Goal: Task Accomplishment & Management: Use online tool/utility

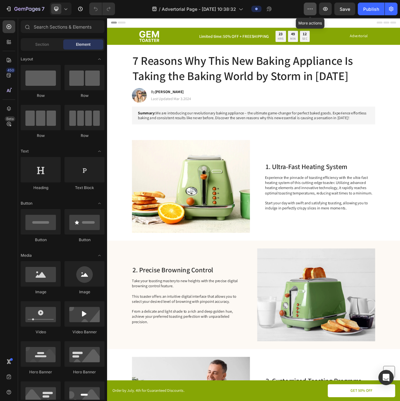
click at [306, 10] on button "button" at bounding box center [310, 9] width 13 height 13
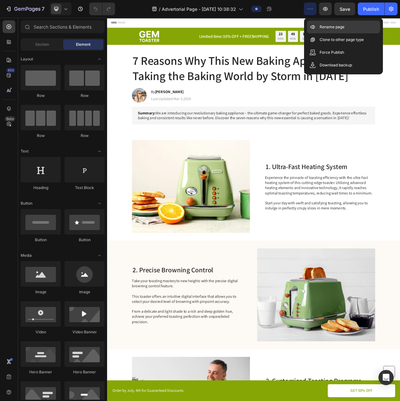
click at [314, 27] on icon at bounding box center [312, 27] width 6 height 6
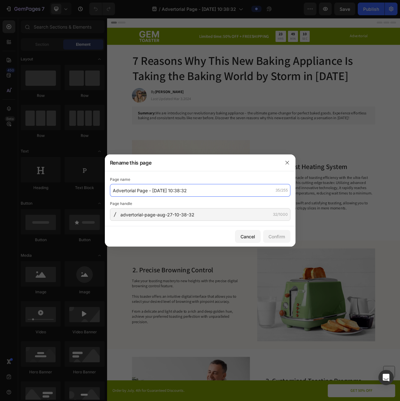
click at [145, 187] on input "Advertorial Page - Aug 27, 10:38:32" at bounding box center [200, 190] width 180 height 13
click at [145, 188] on input "Advertorial Page - Aug 27, 10:38:32" at bounding box center [200, 190] width 180 height 13
paste input "ODEIUN™ Herbal Aroma Diffuser 02"
type input "- Aug 27, 10ODEIUN™ Herbal Aroma Diffuser 02"
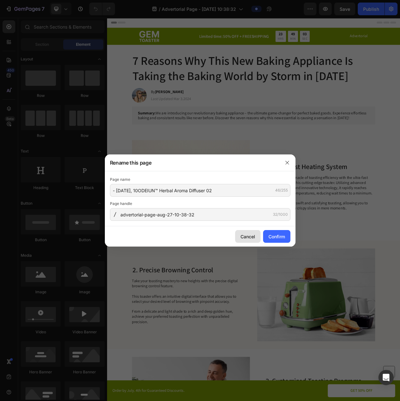
click at [248, 240] on div "Cancel" at bounding box center [248, 236] width 15 height 7
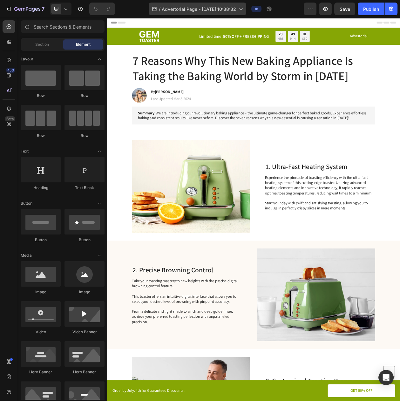
click at [218, 8] on span "Advertorial Page - Aug 27, 10:38:32" at bounding box center [199, 9] width 74 height 7
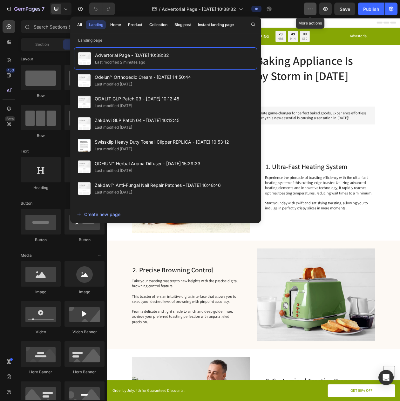
click at [313, 9] on icon "button" at bounding box center [310, 9] width 6 height 6
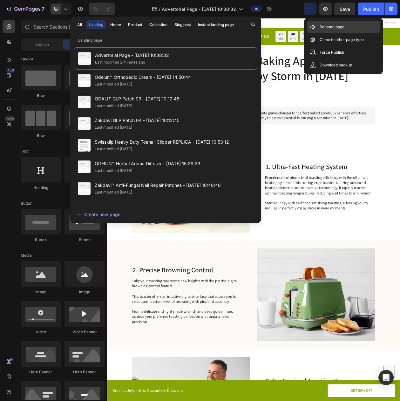
click at [313, 33] on div "Rename page" at bounding box center [343, 39] width 73 height 13
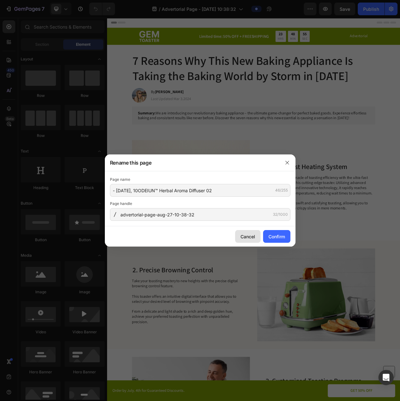
click at [243, 237] on div "Cancel" at bounding box center [248, 236] width 15 height 7
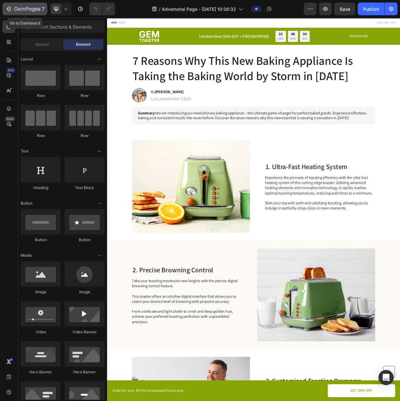
click at [22, 10] on icon "button" at bounding box center [27, 9] width 26 height 5
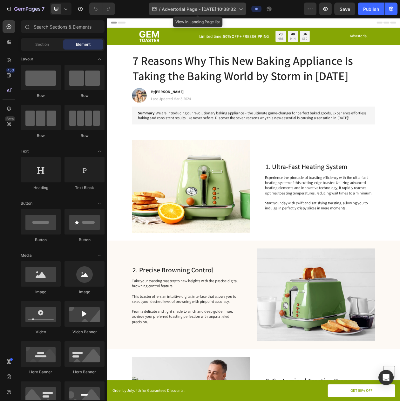
click at [239, 11] on icon at bounding box center [240, 9] width 6 height 6
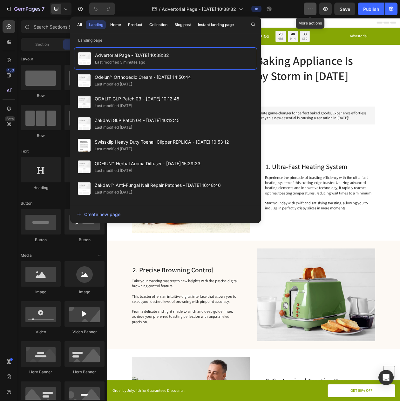
click at [312, 9] on icon "button" at bounding box center [312, 9] width 1 height 1
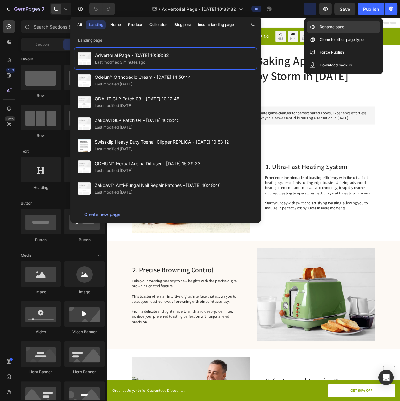
click at [312, 33] on div "Rename page" at bounding box center [343, 39] width 73 height 13
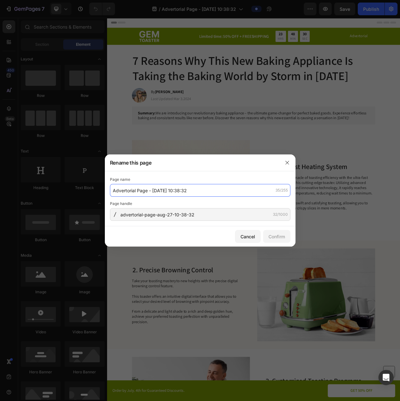
click at [147, 189] on input "Advertorial Page - Aug 27, 10:38:32" at bounding box center [200, 190] width 180 height 13
drag, startPoint x: 147, startPoint y: 189, endPoint x: 103, endPoint y: 189, distance: 44.2
click at [103, 189] on div "Rename this page Page name Advertorial Page - Aug 27, 10:38:32 35/255 Page hand…" at bounding box center [200, 200] width 400 height 401
paste input "ODEIUN™ Herbal Aroma Diffuser 02"
type input "ODEIUN™ Herbal Aroma Diffuser 02 - [DATE] 10:38:32"
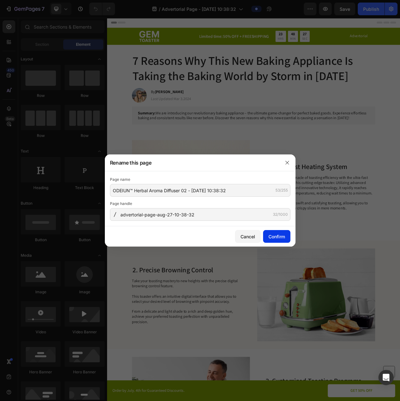
click at [277, 243] on button "Confirm" at bounding box center [276, 236] width 27 height 13
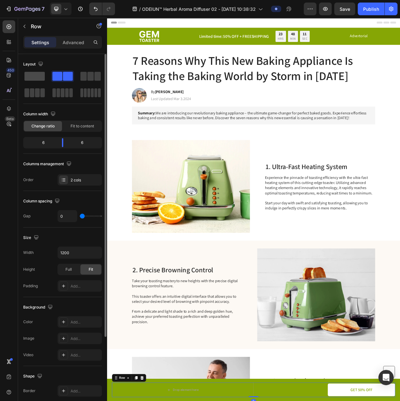
click at [32, 79] on span at bounding box center [34, 76] width 20 height 9
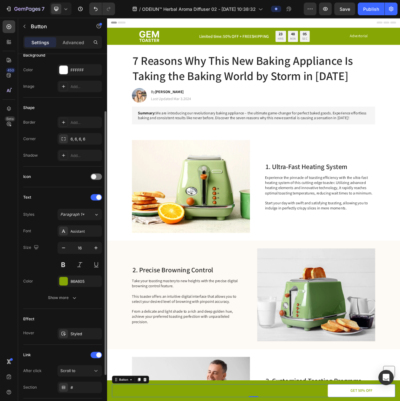
scroll to position [140, 0]
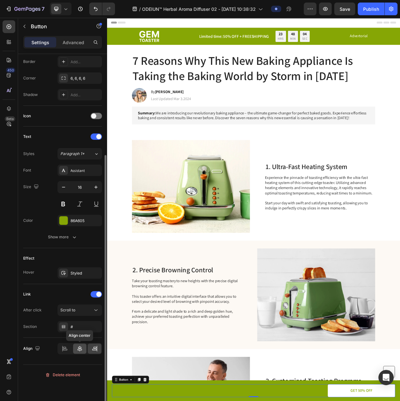
click at [78, 352] on icon at bounding box center [80, 348] width 6 height 6
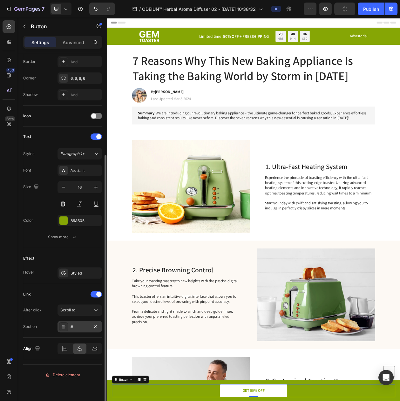
scroll to position [0, 0]
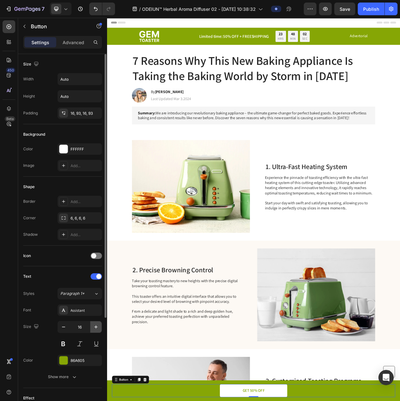
click at [92, 333] on button "button" at bounding box center [95, 326] width 11 height 11
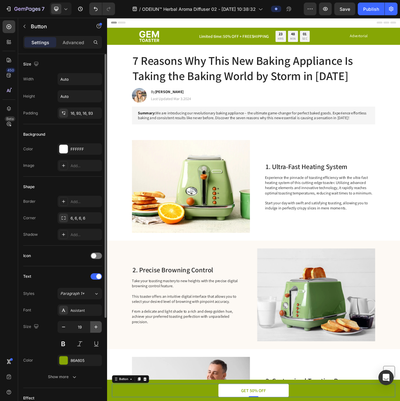
click at [92, 333] on button "button" at bounding box center [95, 326] width 11 height 11
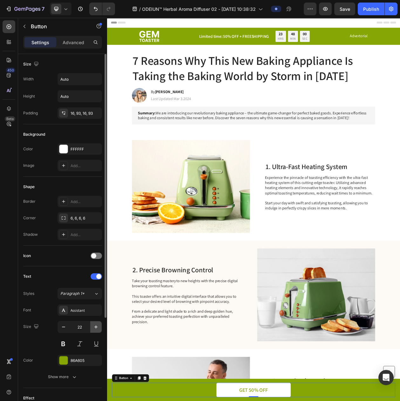
click at [92, 333] on button "button" at bounding box center [95, 326] width 11 height 11
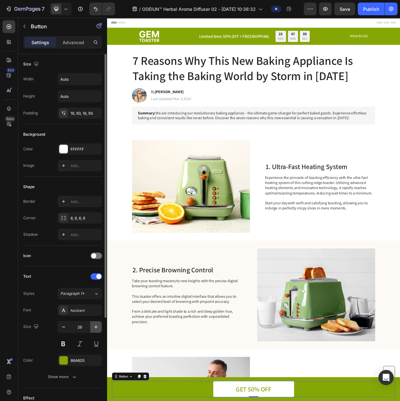
click at [92, 333] on button "button" at bounding box center [95, 326] width 11 height 11
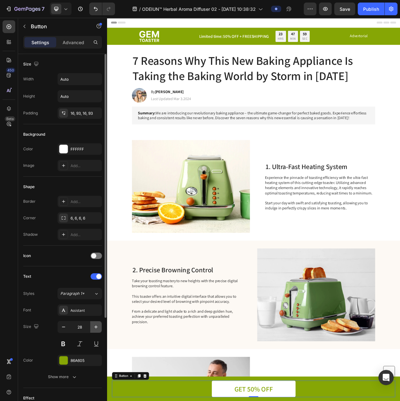
click at [92, 333] on button "button" at bounding box center [95, 326] width 11 height 11
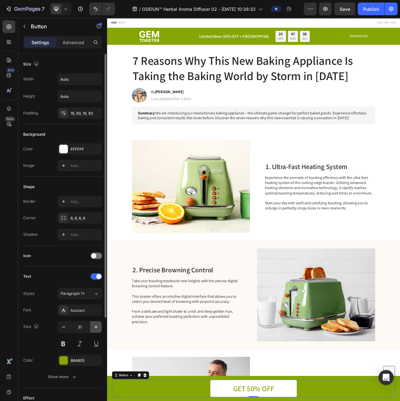
click at [92, 333] on button "button" at bounding box center [95, 326] width 11 height 11
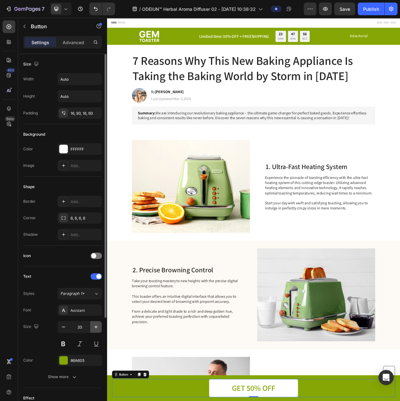
click at [92, 333] on button "button" at bounding box center [95, 326] width 11 height 11
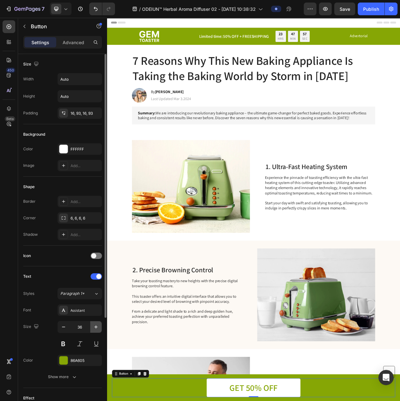
click at [92, 333] on button "button" at bounding box center [95, 326] width 11 height 11
type input "37"
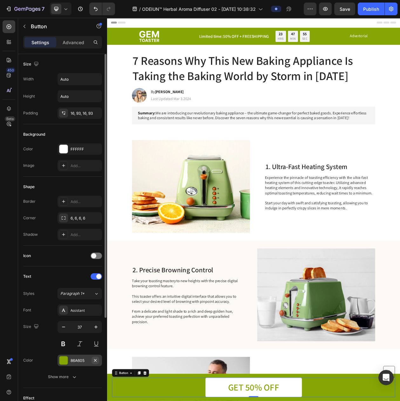
click at [93, 363] on icon "button" at bounding box center [95, 360] width 5 height 5
click at [94, 12] on button "Undo/Redo" at bounding box center [95, 9] width 13 height 13
click at [70, 152] on div "FFFFFF" at bounding box center [80, 148] width 44 height 11
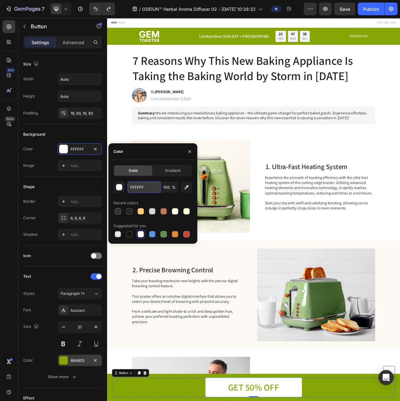
click at [142, 181] on input "FFFFFF" at bounding box center [143, 186] width 33 height 11
paste input "#00AF57"
type input "#00AF57"
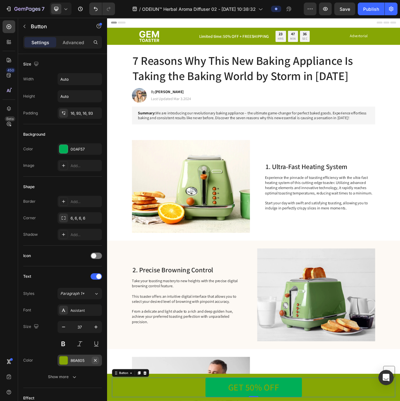
click at [95, 363] on icon "button" at bounding box center [95, 360] width 5 height 5
click at [81, 363] on div "Add..." at bounding box center [86, 361] width 30 height 6
click at [72, 316] on div "Assistant" at bounding box center [80, 309] width 44 height 11
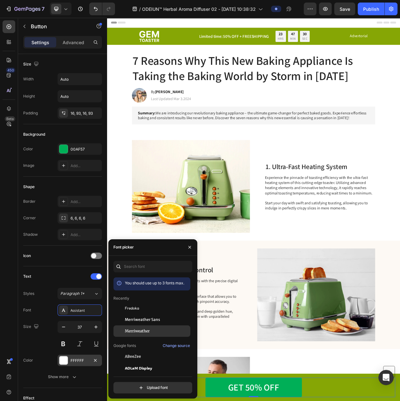
click at [136, 333] on span "Merriweather" at bounding box center [137, 331] width 25 height 6
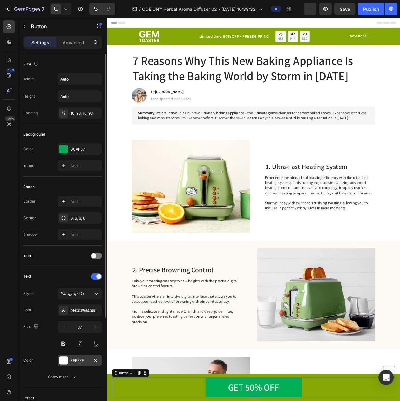
click at [62, 362] on div "Font Merriweather Size 37 Color FFFFFF Show more" at bounding box center [62, 343] width 79 height 78
click at [63, 349] on button at bounding box center [63, 343] width 11 height 11
click at [65, 330] on icon "button" at bounding box center [63, 327] width 6 height 6
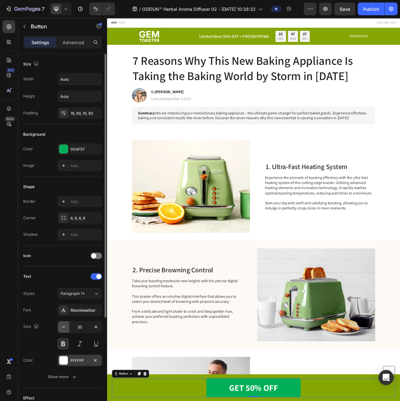
type input "34"
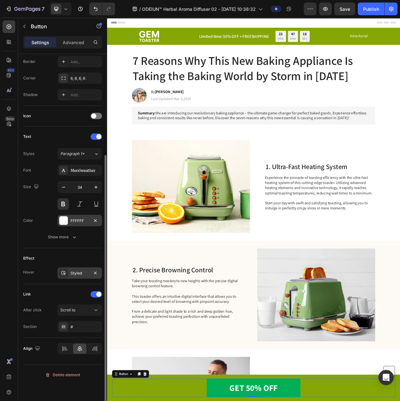
click at [78, 279] on div "Styled" at bounding box center [80, 272] width 44 height 11
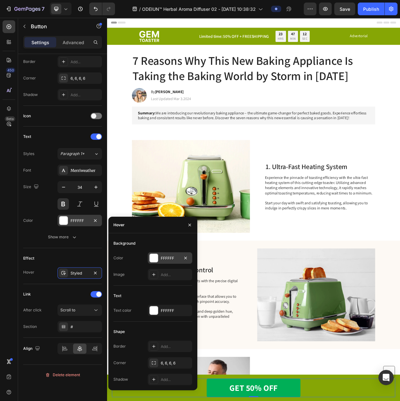
click at [166, 255] on div "FFFFFF" at bounding box center [170, 257] width 44 height 11
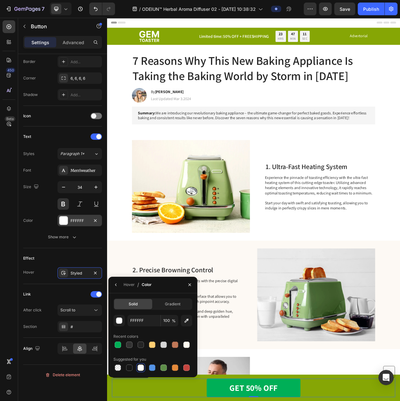
click at [137, 314] on div "Solid Gradient FFFFFF 100 % Recent colors Suggested for you" at bounding box center [152, 335] width 79 height 74
click at [0, 0] on input "FFFFFF" at bounding box center [0, 0] width 0 height 0
paste input "#00AF57"
type input "00AF57"
click at [155, 285] on div "Hover / Color" at bounding box center [152, 285] width 89 height 17
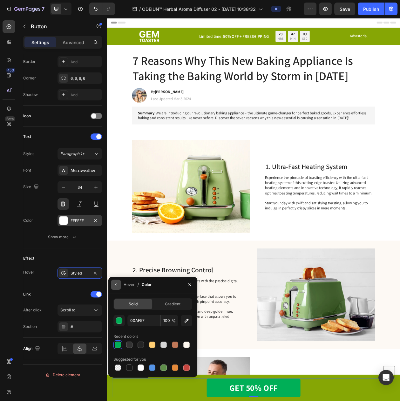
click at [116, 285] on icon "button" at bounding box center [115, 284] width 5 height 5
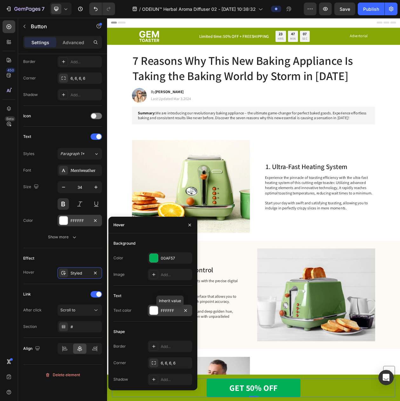
click at [161, 314] on div "FFFFFF" at bounding box center [170, 311] width 18 height 6
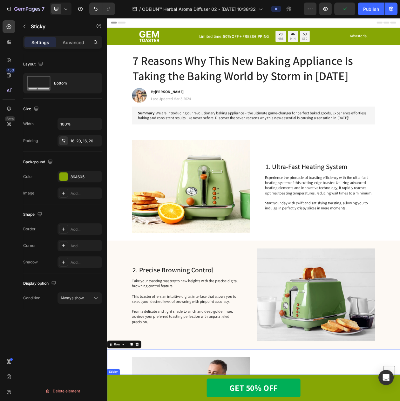
click at [94, 177] on icon "button" at bounding box center [95, 176] width 5 height 5
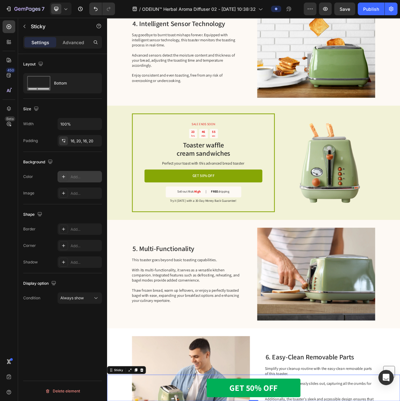
scroll to position [715, 0]
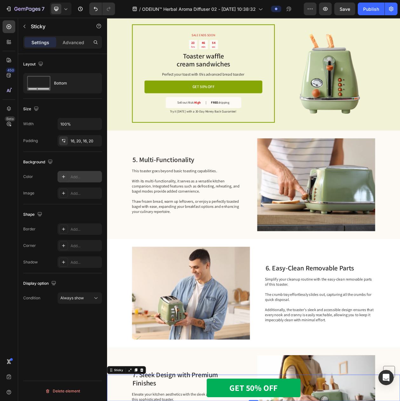
click at [69, 175] on div "Add..." at bounding box center [80, 176] width 44 height 11
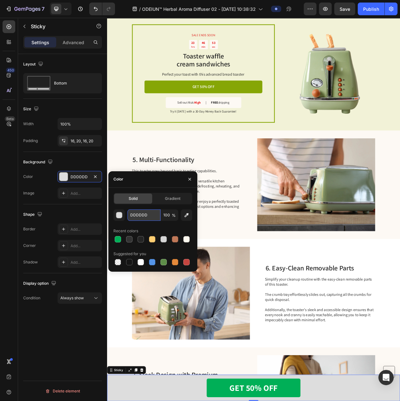
click at [136, 214] on input "DDDDDD" at bounding box center [143, 214] width 33 height 11
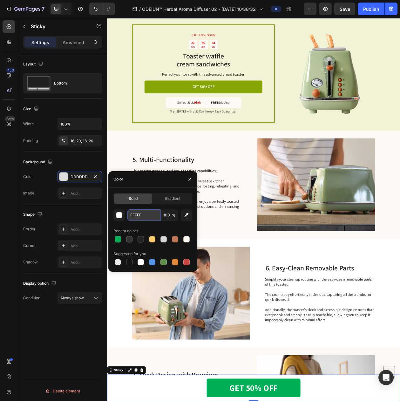
type input "FFFFFF"
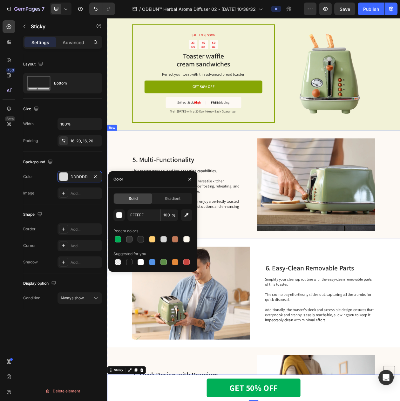
click at [259, 295] on div "5. Multi-Functionality Heading This toaster goes beyond basic toasting capabili…" at bounding box center [210, 235] width 143 height 121
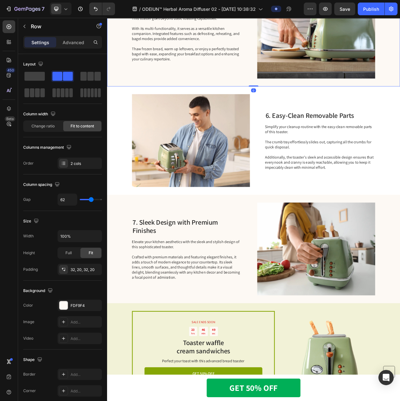
scroll to position [1174, 0]
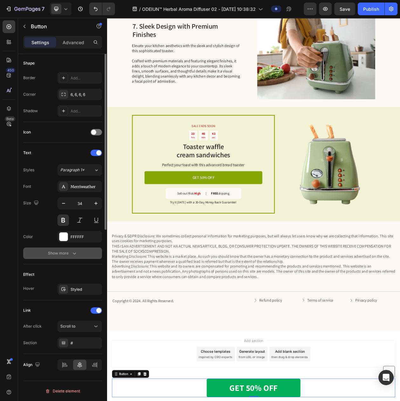
scroll to position [21, 0]
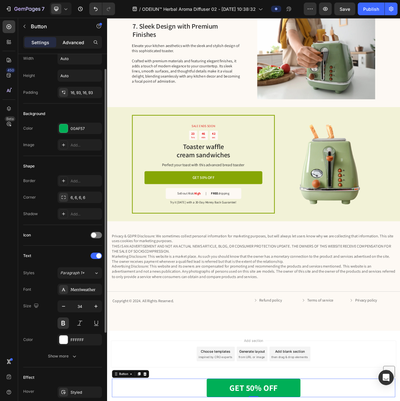
click at [64, 47] on div "Advanced" at bounding box center [74, 42] width 32 height 10
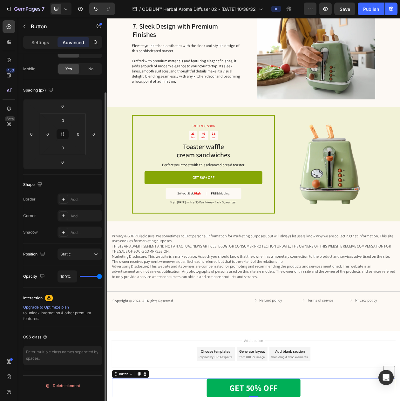
scroll to position [0, 0]
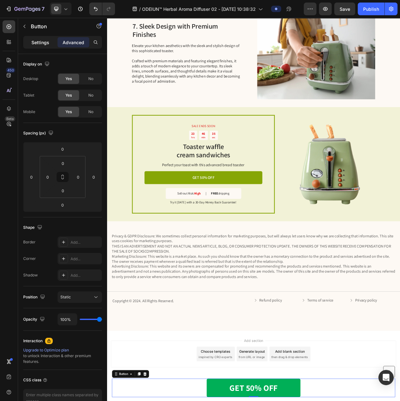
click at [46, 43] on p "Settings" at bounding box center [40, 42] width 18 height 7
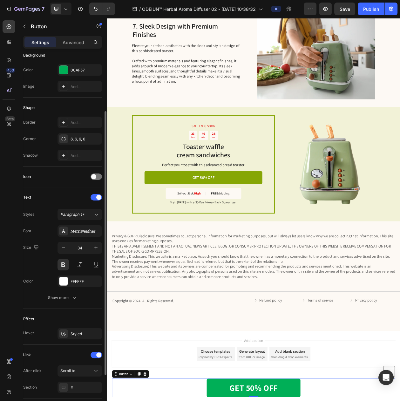
scroll to position [140, 0]
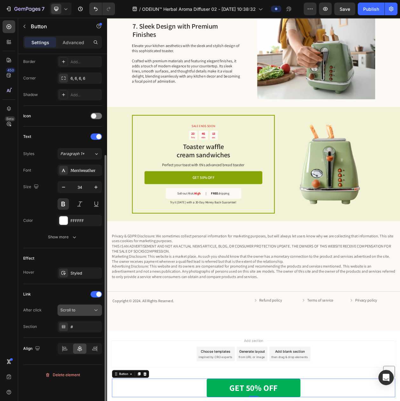
click at [82, 313] on div "Scroll to" at bounding box center [76, 310] width 32 height 6
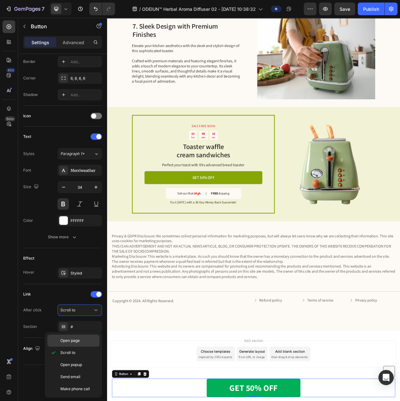
click at [83, 341] on p "Open page" at bounding box center [78, 341] width 36 height 6
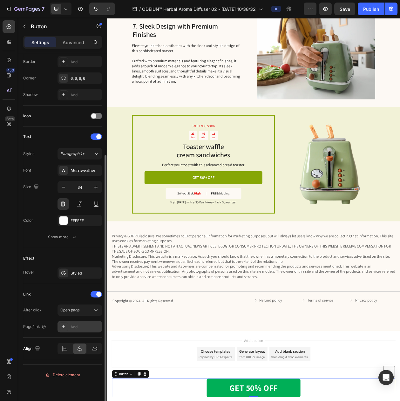
click at [79, 330] on div "Add..." at bounding box center [86, 327] width 30 height 6
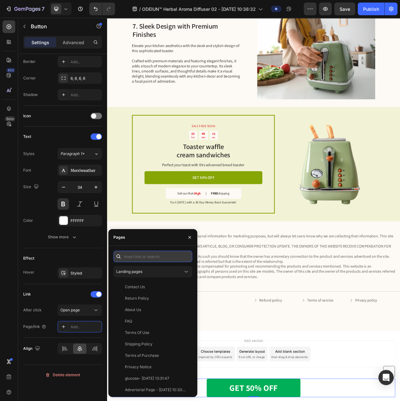
click at [133, 259] on input "text" at bounding box center [152, 256] width 79 height 11
paste input "https://luminaramart.com/products/nevia-herbal-diffuser"
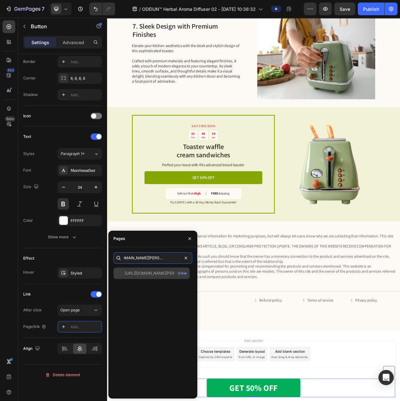
type input "https://luminaramart.com/products/nevia-herbal-diffuser"
click at [133, 272] on div "https://luminaramart.com/products/nevia-herbal-diffuser" at bounding box center [155, 273] width 61 height 6
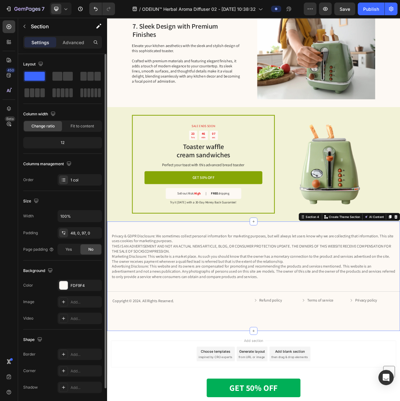
click at [323, 401] on div "Privacy & GDPR Disclosure: We sometimes collect personal information for market…" at bounding box center [297, 354] width 381 height 143
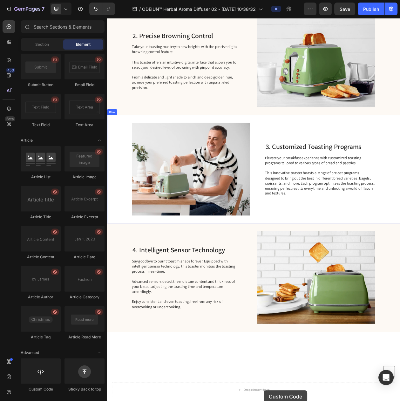
scroll to position [391, 0]
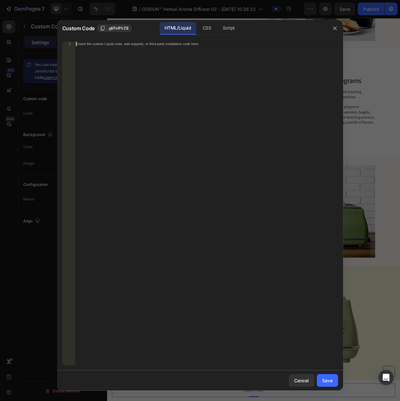
click at [193, 92] on div "Insert the custom Liquid code, add snippets, or third-party installation code h…" at bounding box center [206, 208] width 263 height 332
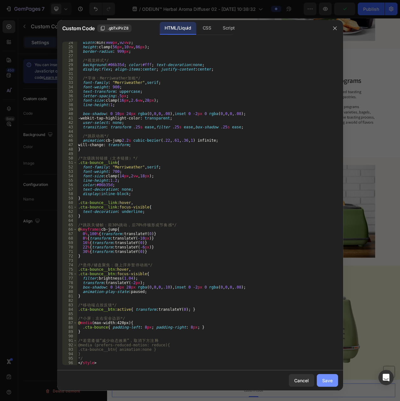
click at [321, 376] on button "Save" at bounding box center [327, 380] width 21 height 13
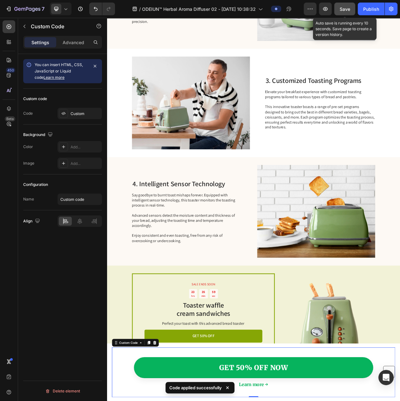
click at [348, 8] on span "Save" at bounding box center [345, 8] width 10 height 5
click at [324, 11] on icon "button" at bounding box center [325, 9] width 6 height 6
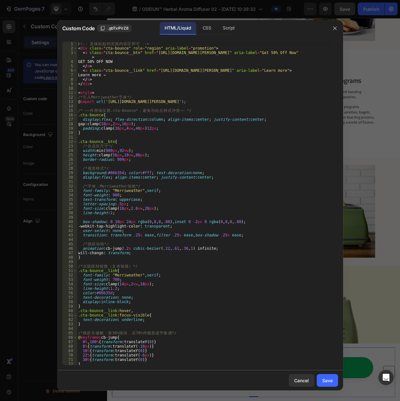
click at [140, 209] on div "<!-- 直 接 粘 贴 到 页 面 内 容 区 即 可 --> < div class = "cta-bounce" role = "region" ari…" at bounding box center [204, 208] width 255 height 332
type textarea "</style>"
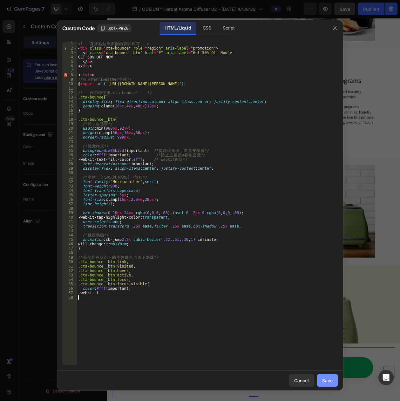
click at [320, 379] on button "Save" at bounding box center [327, 380] width 21 height 13
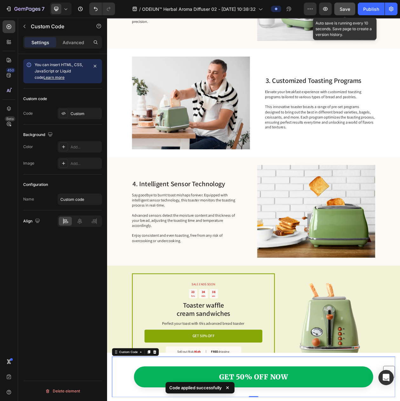
click at [339, 9] on button "Save" at bounding box center [344, 9] width 21 height 13
click at [328, 10] on icon "button" at bounding box center [325, 9] width 6 height 6
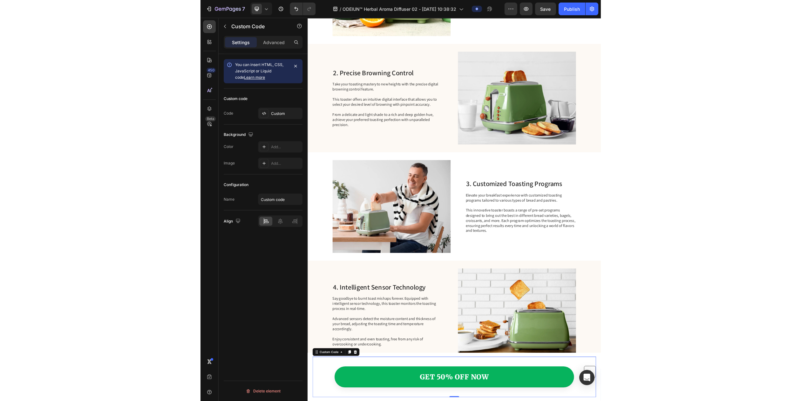
scroll to position [153, 0]
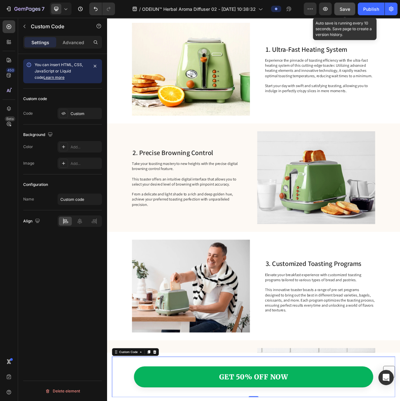
click at [344, 14] on button "Save" at bounding box center [344, 9] width 21 height 13
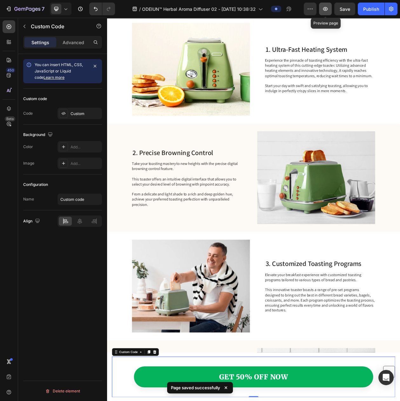
click at [327, 8] on icon "button" at bounding box center [325, 9] width 6 height 6
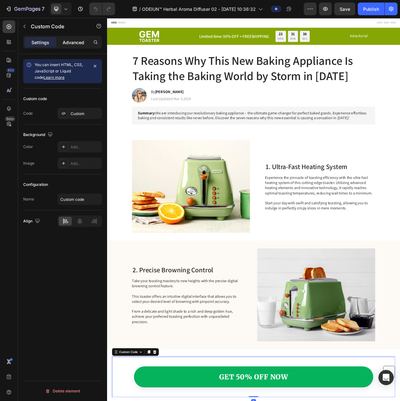
click at [67, 41] on p "Advanced" at bounding box center [74, 42] width 22 height 7
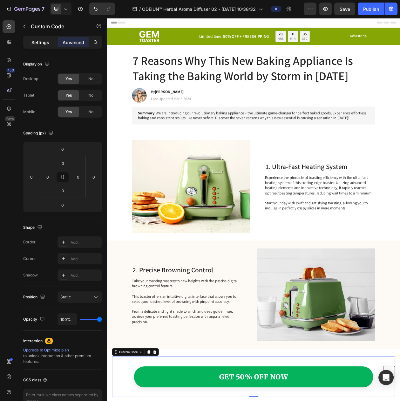
click at [43, 41] on p "Settings" at bounding box center [40, 42] width 18 height 7
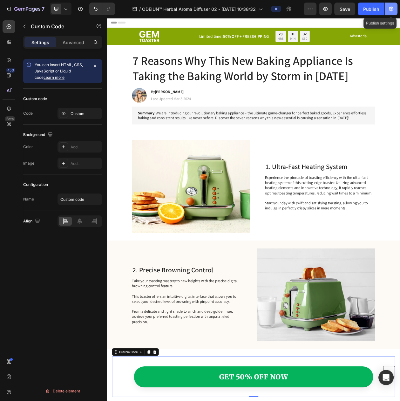
click at [392, 11] on icon "button" at bounding box center [391, 9] width 6 height 6
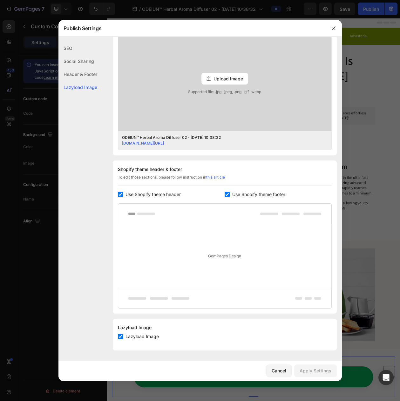
click at [159, 192] on span "Use Shopify theme header" at bounding box center [153, 195] width 55 height 8
checkbox input "false"
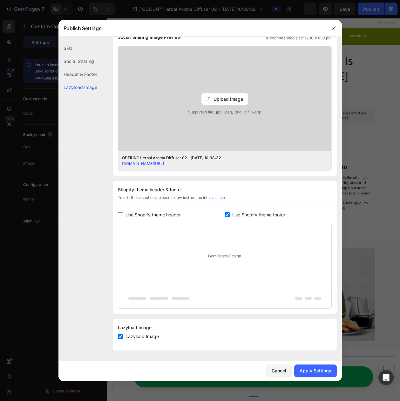
click at [233, 211] on span "Use Shopify theme footer" at bounding box center [258, 215] width 53 height 8
checkbox input "false"
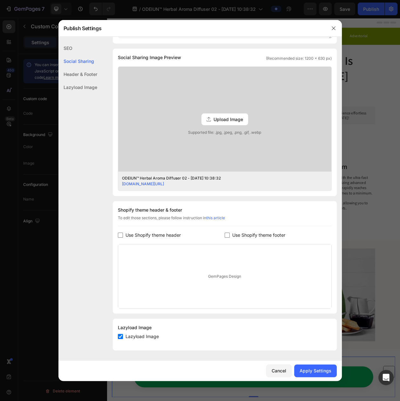
click at [138, 334] on span "Lazyload Image" at bounding box center [142, 337] width 33 height 8
checkbox input "false"
click at [315, 377] on button "Apply Settings" at bounding box center [315, 370] width 43 height 13
click at [287, 372] on button "Cancel" at bounding box center [278, 370] width 25 height 13
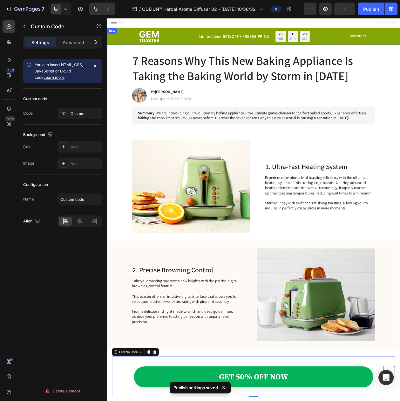
click at [122, 43] on div "Image Limited time: 50% OFF + FREESHIPPING Text Block 23 HRS 31 MIN 23 SEC Coun…" at bounding box center [297, 42] width 369 height 15
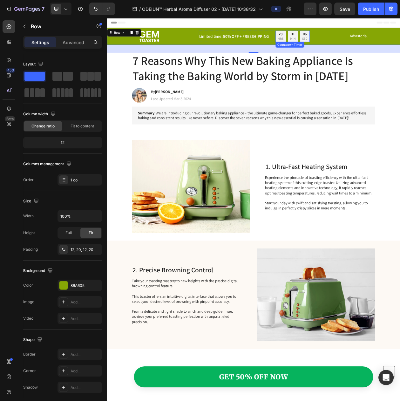
click at [358, 43] on div "06 SEC" at bounding box center [364, 42] width 13 height 15
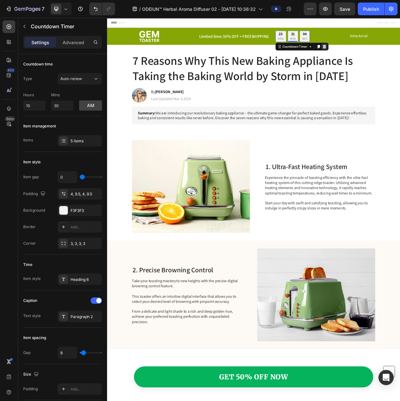
click at [388, 53] on icon at bounding box center [390, 55] width 4 height 4
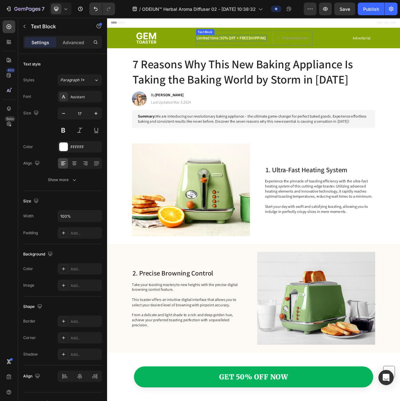
click at [279, 43] on p "Limited time: 50% OFF + FREESHIPPING" at bounding box center [268, 44] width 91 height 7
click at [329, 48] on div "Drop element here" at bounding box center [348, 44] width 51 height 10
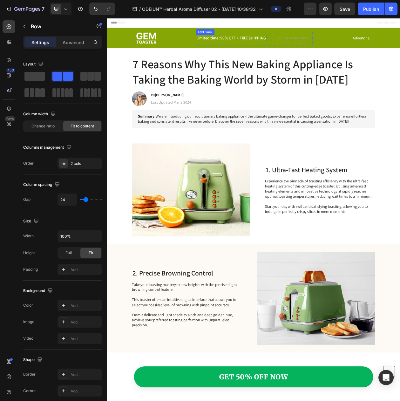
click at [295, 49] on div "Limited time: 50% OFF + FREESHIPPING Text Block Drop element here Row" at bounding box center [299, 44] width 152 height 19
click at [294, 38] on div "Limited time: 50% OFF + FREESHIPPING Text Block Drop element here Row 0" at bounding box center [299, 44] width 152 height 19
click at [259, 57] on icon at bounding box center [261, 59] width 5 height 5
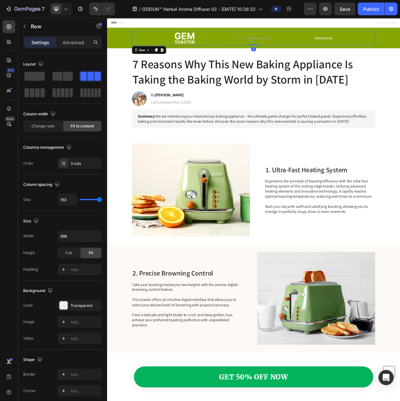
click at [207, 39] on div "Image Drop element here Advertorial Text Block Row 0" at bounding box center [297, 44] width 316 height 19
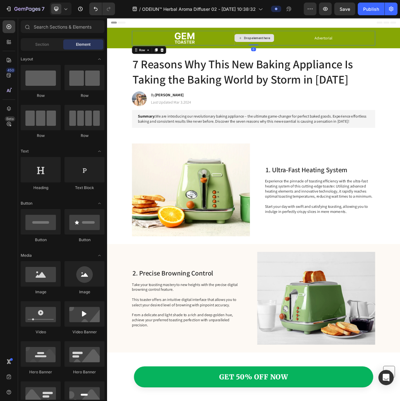
click at [288, 39] on div "Drop element here" at bounding box center [298, 44] width 51 height 10
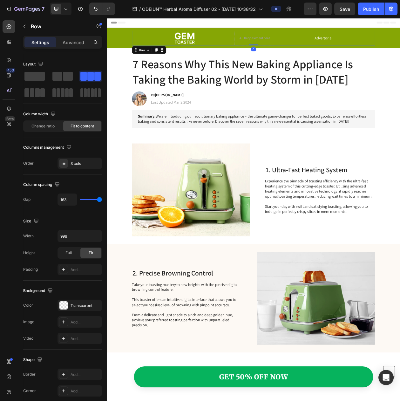
click at [241, 42] on div "Image Drop element here Advertorial Text Block Row 0" at bounding box center [297, 44] width 316 height 19
click at [61, 76] on span at bounding box center [57, 76] width 10 height 9
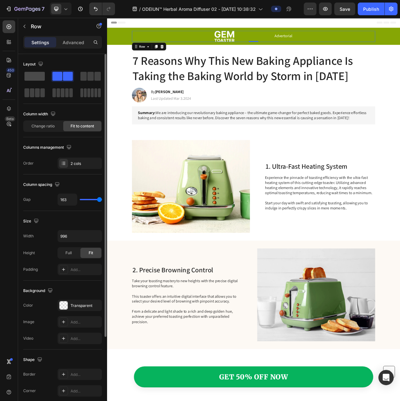
click at [41, 78] on span at bounding box center [34, 76] width 20 height 9
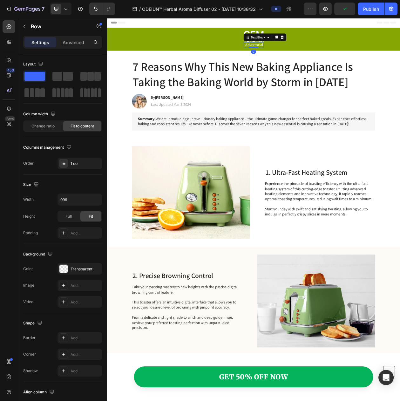
click at [289, 52] on p "Advertorial" at bounding box center [297, 53] width 25 height 7
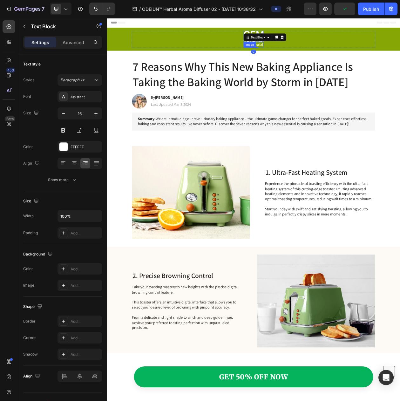
click at [285, 36] on img at bounding box center [298, 42] width 26 height 15
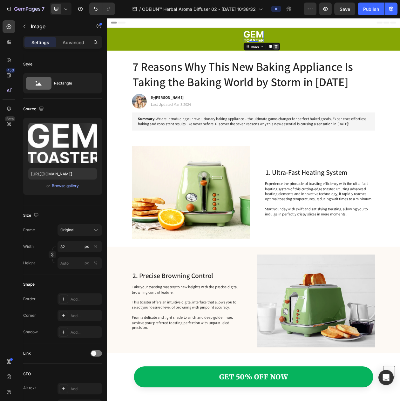
click at [325, 53] on icon at bounding box center [326, 55] width 5 height 5
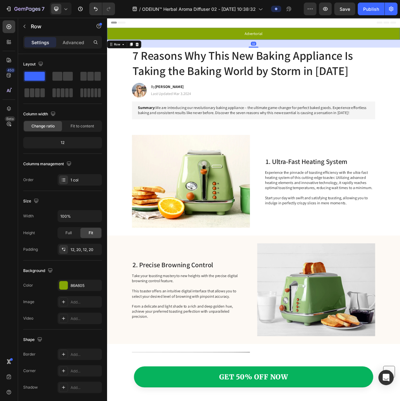
click at [126, 39] on div "Advertorial Text Block Row" at bounding box center [297, 39] width 369 height 8
click at [298, 35] on div "Advertorial" at bounding box center [298, 39] width 24 height 8
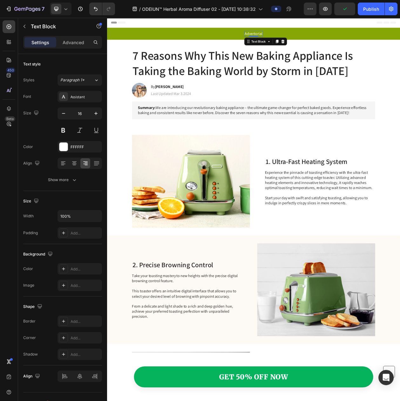
click at [298, 35] on div "Advertorial" at bounding box center [298, 39] width 24 height 8
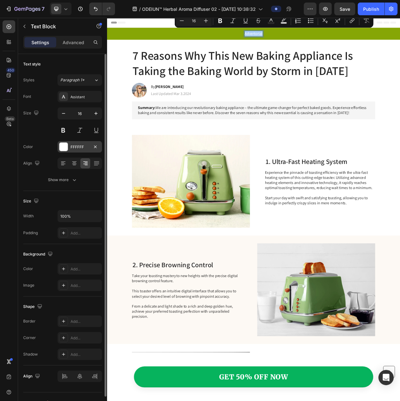
click at [76, 150] on div "FFFFFF" at bounding box center [80, 147] width 18 height 6
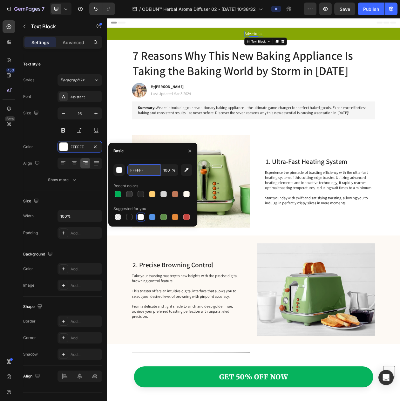
click at [146, 170] on input "FFFFFF" at bounding box center [143, 169] width 33 height 11
paste input "#585858"
type input "#585858"
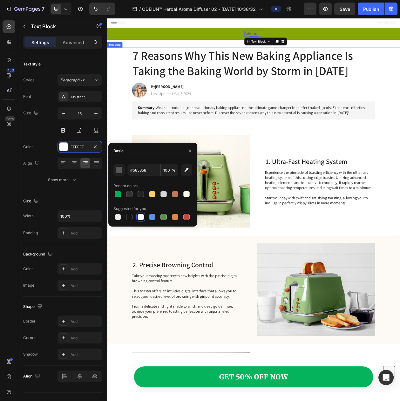
click at [357, 60] on h1 "7 Reasons Why This New Baking Appliance Is Taking the Baking World by Storm in …" at bounding box center [297, 77] width 316 height 41
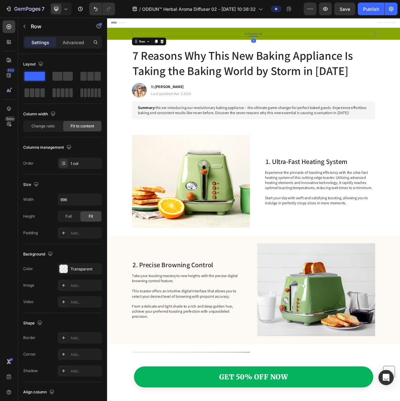
click at [205, 37] on div "Advertorial Text Block Row 0" at bounding box center [297, 39] width 316 height 8
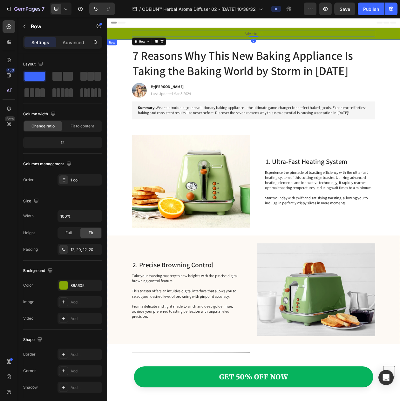
click at [118, 39] on div "Advertorial Text Block Row 0" at bounding box center [297, 39] width 369 height 8
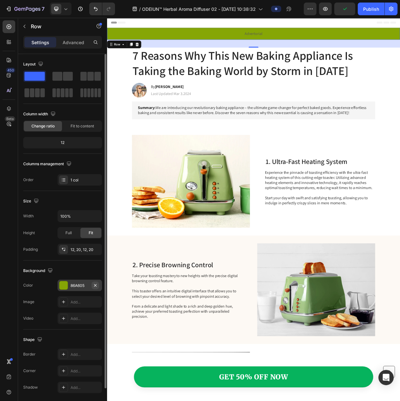
click at [97, 288] on icon "button" at bounding box center [95, 285] width 5 height 5
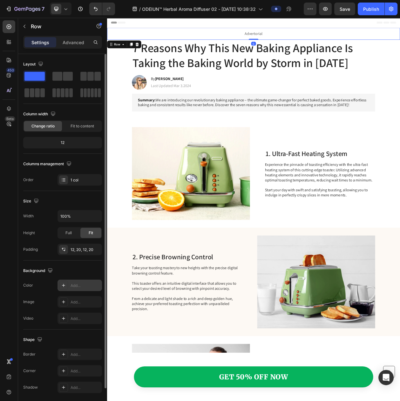
drag, startPoint x: 293, startPoint y: 56, endPoint x: 357, endPoint y: 19, distance: 74.0
click at [302, 32] on div "Advertorial Text Block Row Row 0" at bounding box center [297, 39] width 381 height 16
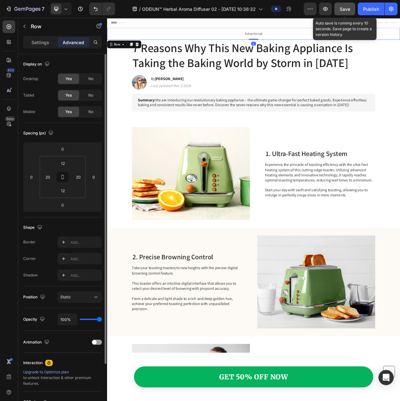
click at [342, 7] on span "Save" at bounding box center [345, 8] width 10 height 5
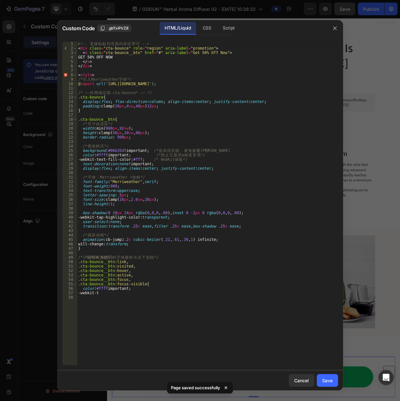
click at [143, 239] on div "<!-- 直 接 粘 贴 到 页 面 内 容 区 即 可 --> < div class = "cta-bounce" role = "region" ari…" at bounding box center [207, 208] width 261 height 332
type textarea "-webkit-t"
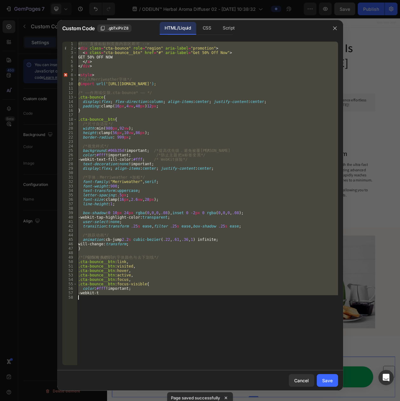
paste textarea
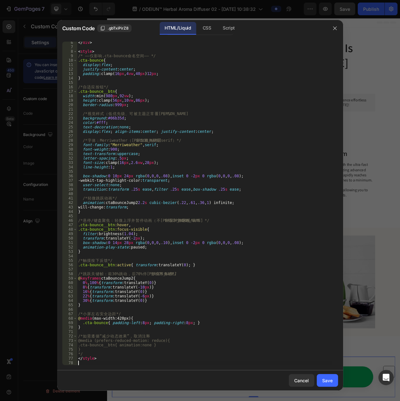
scroll to position [23, 0]
click at [326, 378] on div "Save" at bounding box center [327, 380] width 10 height 7
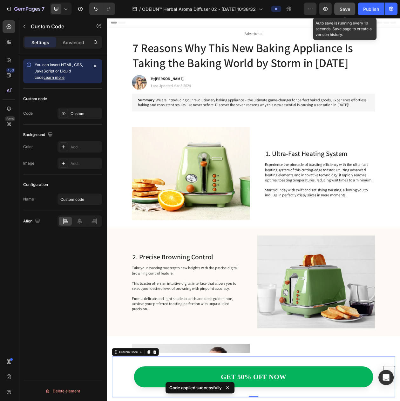
click at [350, 8] on button "Save" at bounding box center [344, 9] width 21 height 13
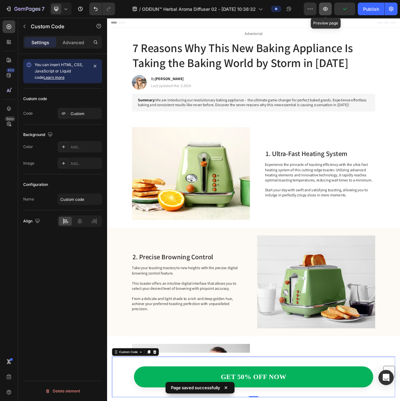
click at [325, 10] on icon "button" at bounding box center [325, 9] width 6 height 6
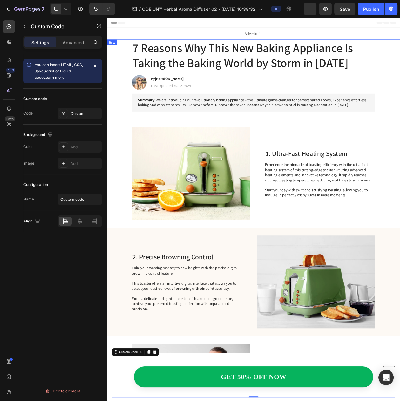
click at [289, 33] on div "Advertorial Text Block Row Row" at bounding box center [297, 39] width 381 height 16
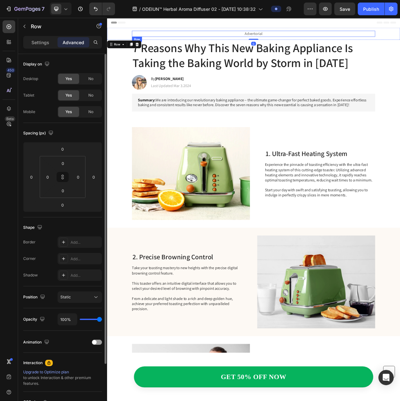
click at [278, 42] on div "Advertorial Text Block Row" at bounding box center [297, 39] width 316 height 8
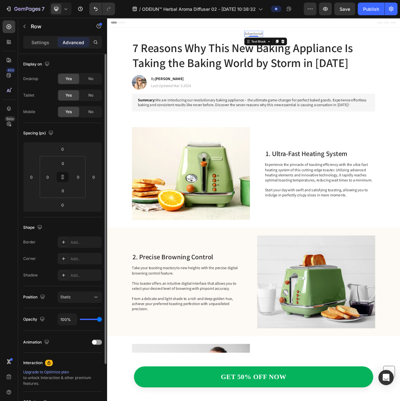
click at [291, 37] on p "Advertorial" at bounding box center [297, 38] width 23 height 7
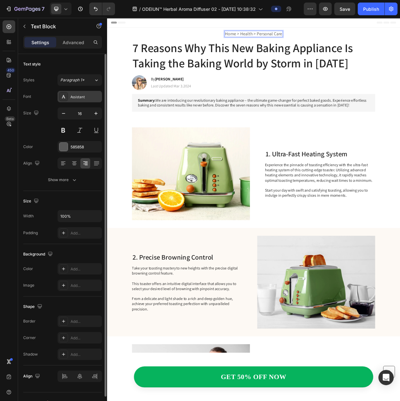
click at [77, 98] on div "Assistant" at bounding box center [86, 97] width 30 height 6
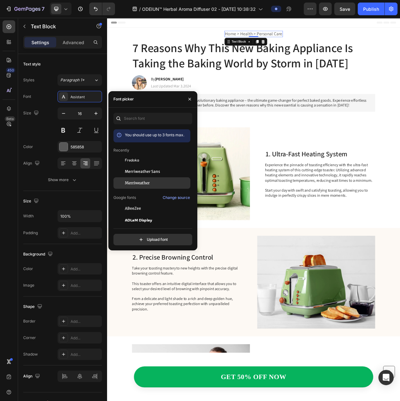
click at [129, 271] on div "Merriweather" at bounding box center [151, 276] width 77 height 11
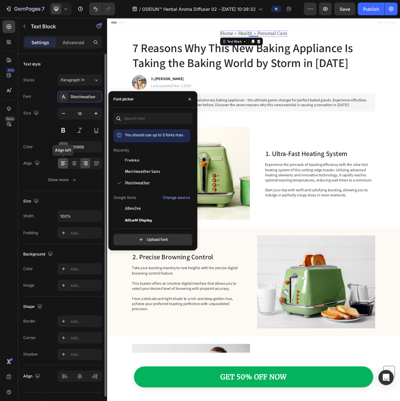
click at [63, 166] on icon at bounding box center [62, 165] width 3 height 1
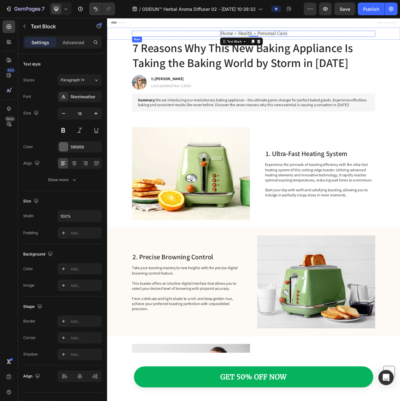
click at [246, 37] on div "Home > Health > Personal Care Text Block 0 Row" at bounding box center [297, 39] width 316 height 8
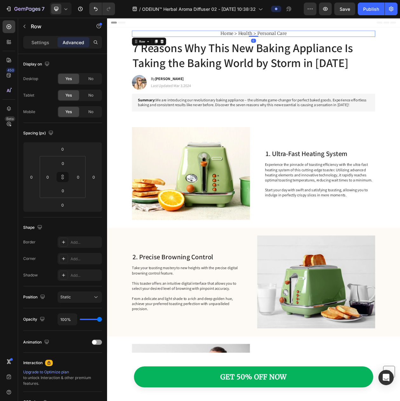
scroll to position [65, 0]
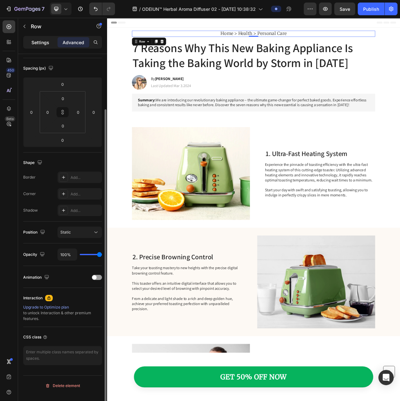
click at [48, 40] on p "Settings" at bounding box center [40, 42] width 18 height 7
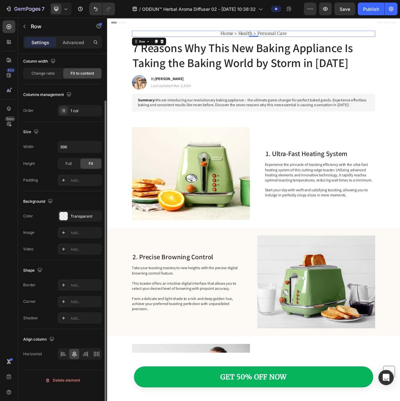
scroll to position [53, 0]
click at [63, 356] on icon at bounding box center [63, 355] width 4 height 2
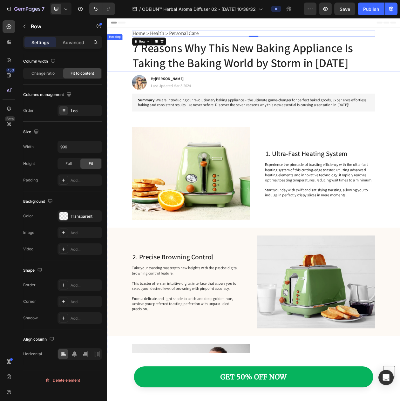
click at [201, 58] on h1 "7 Reasons Why This New Baking Appliance Is Taking the Baking World by Storm in …" at bounding box center [297, 66] width 316 height 41
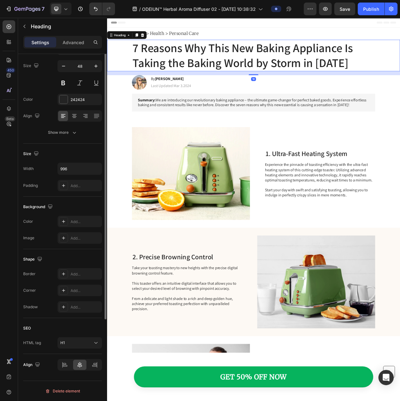
scroll to position [0, 0]
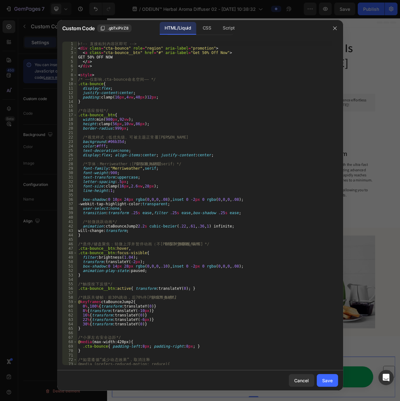
click at [184, 284] on div "<!-- 直 接 粘 到 内 容 区 即 可 --> < div class = "cta-bounce" role = "region" aria-labe…" at bounding box center [204, 208] width 255 height 332
type textarea "</style>"
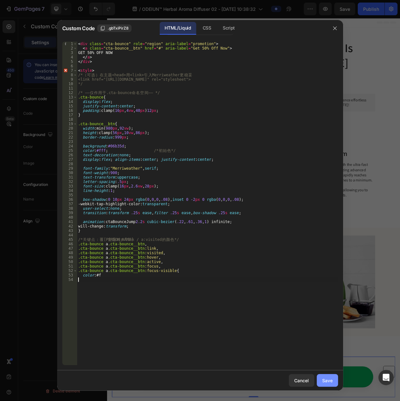
click at [332, 378] on div "Save" at bounding box center [327, 380] width 10 height 7
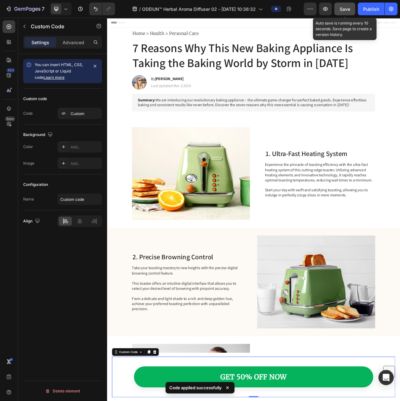
click at [337, 7] on button "Save" at bounding box center [344, 9] width 21 height 13
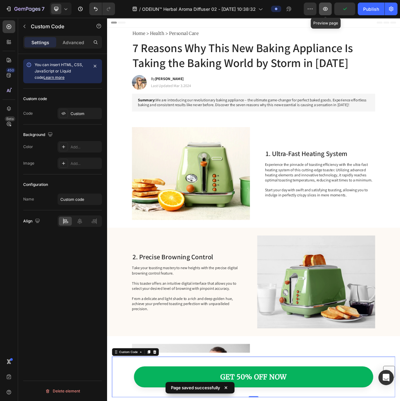
click at [331, 8] on button "button" at bounding box center [325, 9] width 13 height 13
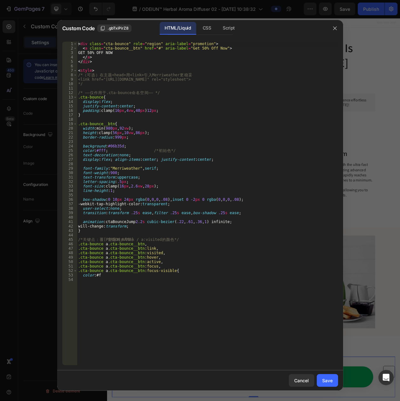
click at [154, 250] on div "< div class = "cta-bounce" role = "region" aria-label = "promotion" > < a class…" at bounding box center [207, 208] width 261 height 332
type textarea "color:#f"
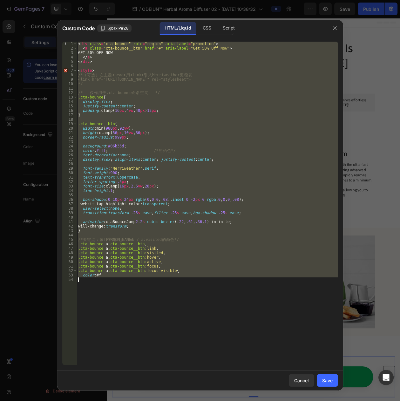
paste textarea
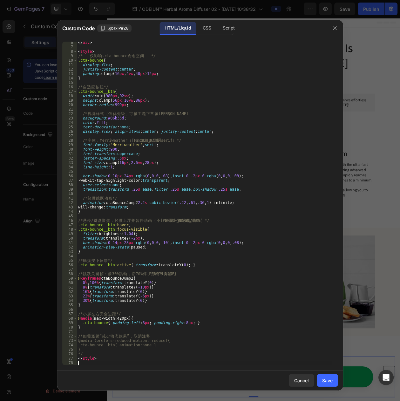
scroll to position [23, 0]
click at [332, 379] on div "Save" at bounding box center [327, 380] width 10 height 7
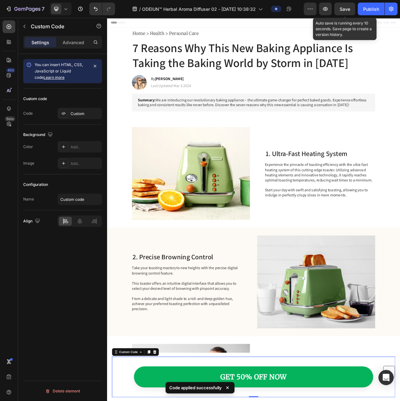
click at [344, 12] on button "Save" at bounding box center [344, 9] width 21 height 13
click at [326, 10] on icon "button" at bounding box center [325, 9] width 6 height 6
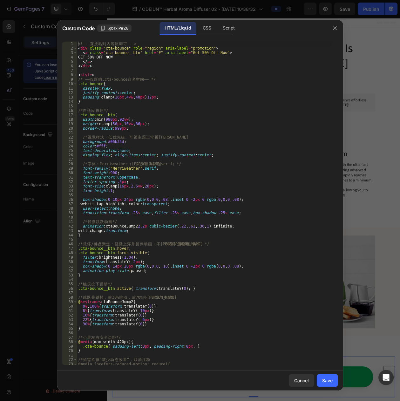
click at [127, 235] on div "<!-- 直 接 粘 到 内 容 区 即 可 --> < div class = "cta-bounce" role = "region" aria-labe…" at bounding box center [204, 208] width 255 height 332
type textarea "</style>"
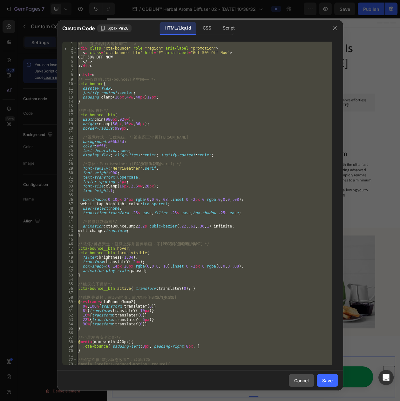
click at [300, 378] on div "Cancel" at bounding box center [301, 380] width 15 height 7
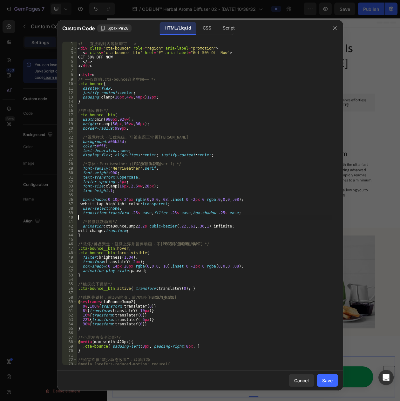
click at [126, 216] on div "<!-- 直 接 粘 到 内 容 区 即 可 --> < div class = "cta-bounce" role = "region" aria-labe…" at bounding box center [204, 208] width 255 height 332
type textarea "</style>"
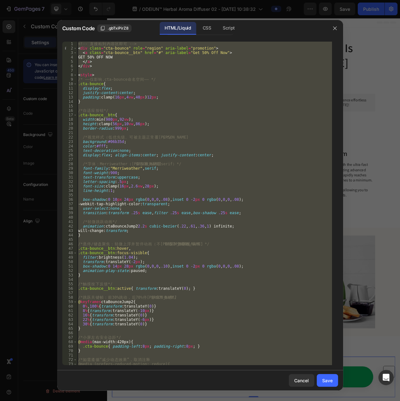
scroll to position [72, 0]
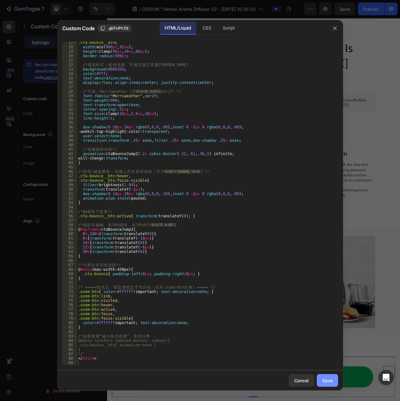
click at [321, 382] on button "Save" at bounding box center [327, 380] width 21 height 13
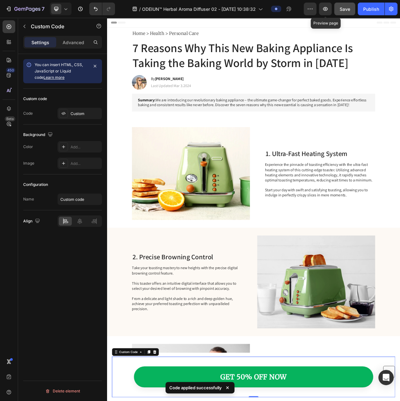
click at [335, 9] on button "Save" at bounding box center [344, 9] width 21 height 13
click at [327, 11] on icon "button" at bounding box center [325, 9] width 6 height 6
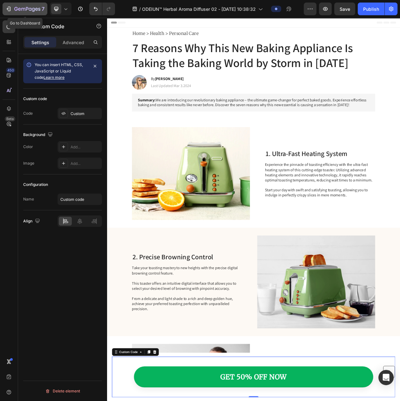
click at [10, 6] on icon "button" at bounding box center [8, 9] width 6 height 6
